Goal: Information Seeking & Learning: Learn about a topic

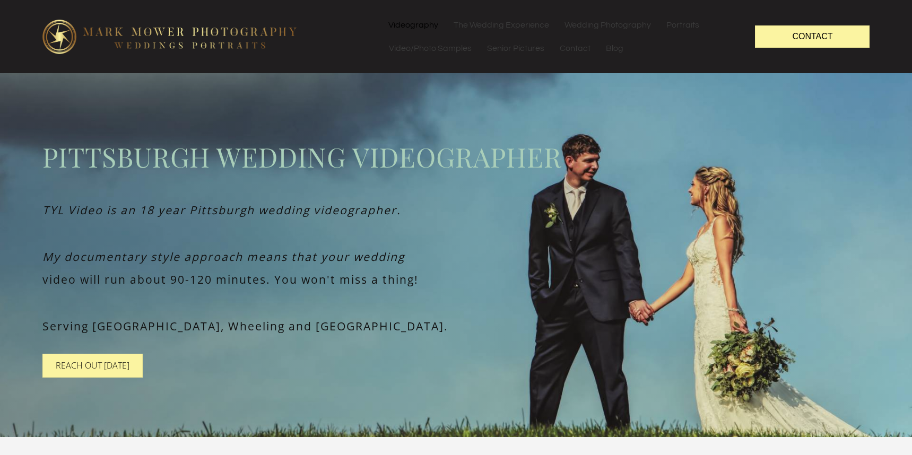
click at [417, 24] on link "Videography" at bounding box center [413, 24] width 65 height 23
click at [421, 27] on link "Videography" at bounding box center [413, 24] width 65 height 23
click at [443, 51] on link "Video/Photo Samples" at bounding box center [430, 48] width 98 height 23
